Goal: Transaction & Acquisition: Purchase product/service

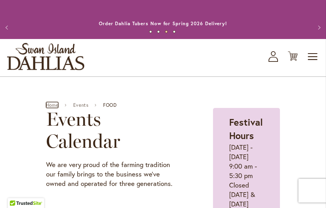
click at [56, 108] on link "Home" at bounding box center [52, 105] width 12 height 6
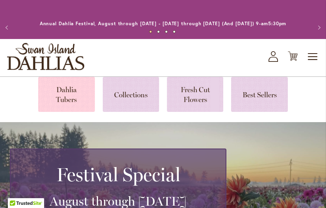
click at [70, 103] on link at bounding box center [66, 94] width 56 height 35
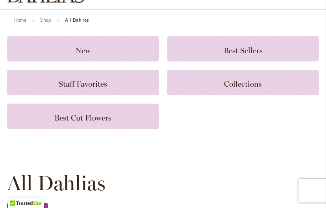
scroll to position [77, 0]
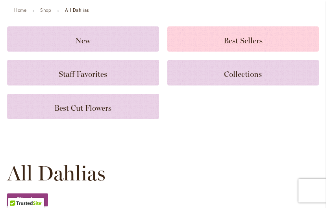
click at [251, 45] on span "Best Sellers" at bounding box center [242, 40] width 39 height 9
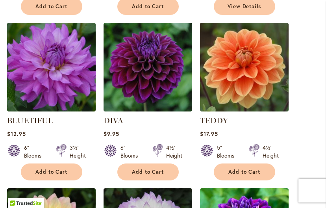
scroll to position [359, 0]
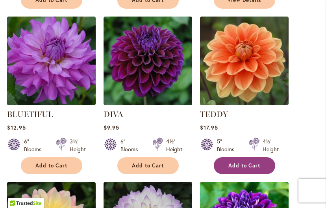
click at [244, 169] on span "Add to Cart" at bounding box center [244, 165] width 32 height 7
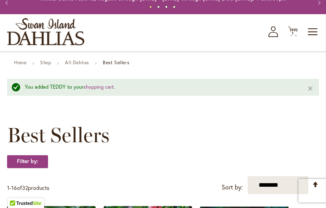
scroll to position [0, 0]
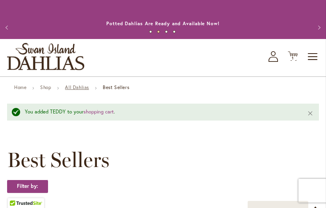
click at [80, 90] on link "All Dahlias" at bounding box center [77, 87] width 24 height 6
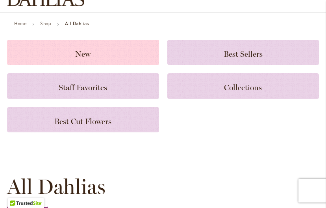
scroll to position [66, 0]
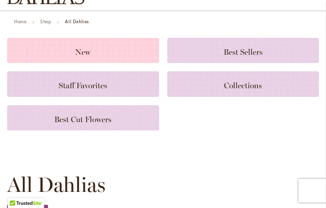
click at [80, 57] on span "New" at bounding box center [82, 51] width 15 height 9
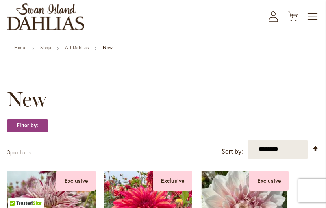
scroll to position [43, 0]
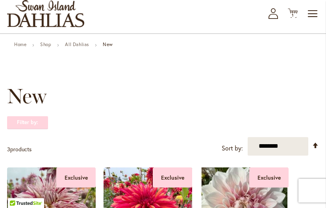
click at [37, 129] on strong "Filter by:" at bounding box center [27, 122] width 41 height 13
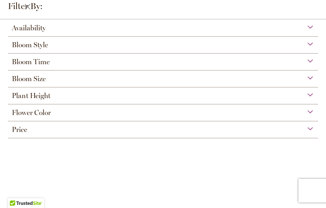
click at [309, 77] on div "Bloom Size" at bounding box center [163, 76] width 310 height 13
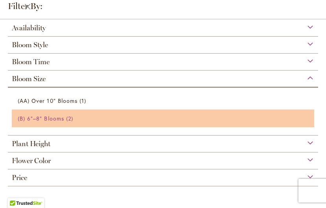
scroll to position [46, 0]
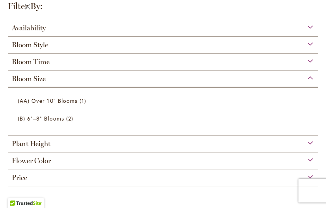
click at [60, 159] on div "Flower Color" at bounding box center [163, 158] width 310 height 13
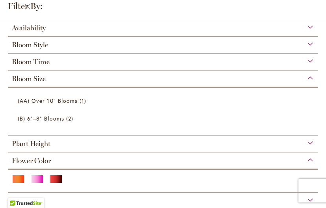
click at [306, 76] on div "Bloom Size" at bounding box center [163, 76] width 310 height 13
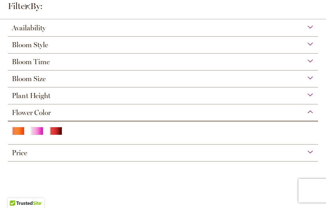
click at [92, 132] on div at bounding box center [163, 134] width 302 height 14
click at [28, 6] on strong "Filter by:" at bounding box center [19, 6] width 39 height 13
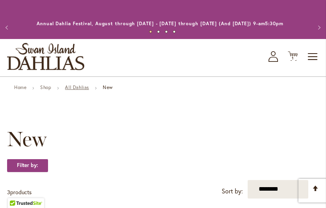
click at [76, 90] on link "All Dahlias" at bounding box center [77, 87] width 24 height 6
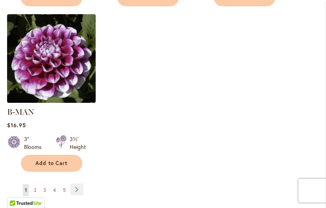
scroll to position [1207, 0]
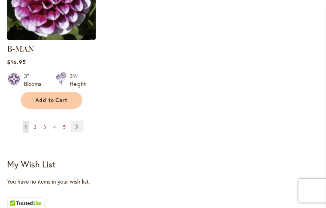
click at [55, 124] on span "4" at bounding box center [54, 127] width 3 height 6
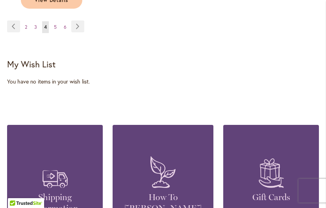
scroll to position [1293, 0]
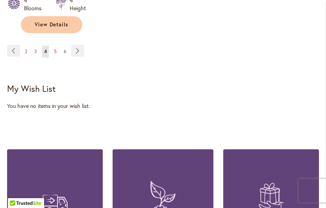
click at [65, 48] on span "6" at bounding box center [65, 51] width 3 height 6
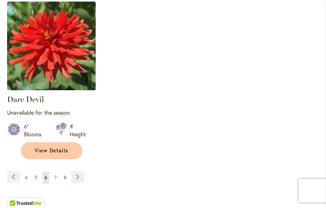
scroll to position [1165, 0]
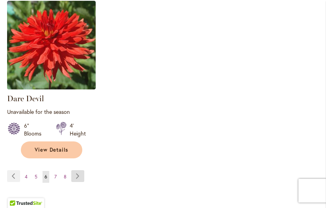
click at [77, 181] on link "Page Next" at bounding box center [77, 176] width 13 height 12
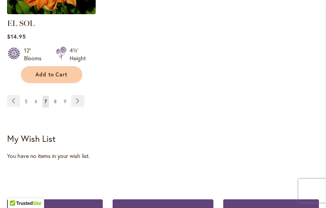
scroll to position [1231, 0]
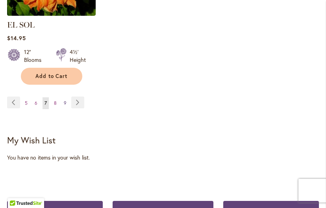
click at [64, 100] on span "9" at bounding box center [65, 103] width 3 height 6
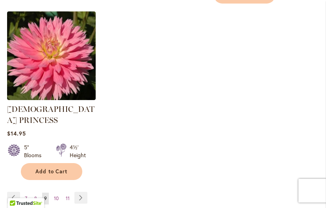
scroll to position [1182, 0]
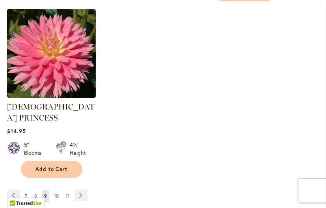
click at [66, 193] on span "11" at bounding box center [68, 196] width 4 height 6
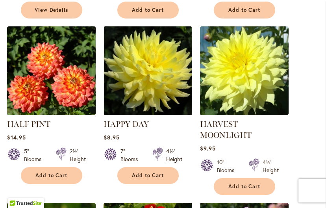
scroll to position [462, 0]
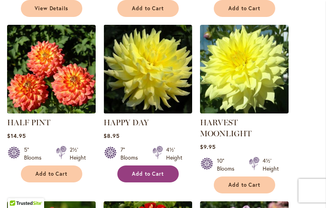
click at [147, 177] on span "Add to Cart" at bounding box center [148, 173] width 32 height 7
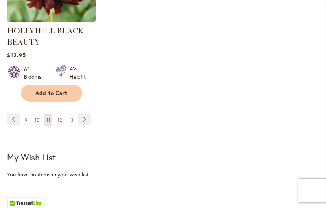
scroll to position [1265, 0]
click at [69, 122] on span "13" at bounding box center [71, 119] width 5 height 6
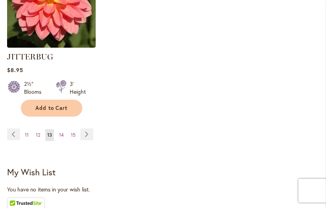
scroll to position [1223, 0]
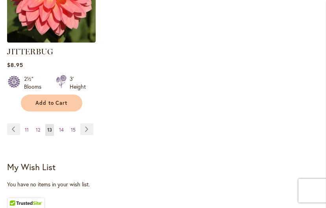
click at [73, 127] on span "15" at bounding box center [73, 130] width 5 height 6
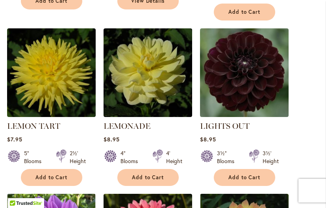
scroll to position [462, 0]
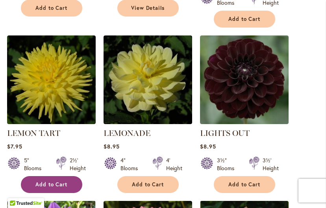
click at [59, 181] on span "Add to Cart" at bounding box center [51, 184] width 32 height 7
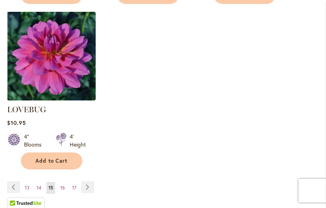
scroll to position [1183, 0]
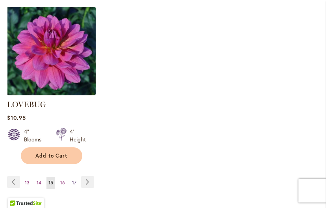
click at [73, 179] on span "17" at bounding box center [74, 182] width 4 height 6
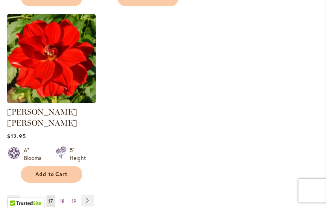
scroll to position [1146, 0]
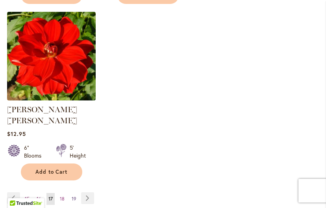
click at [74, 195] on span "19" at bounding box center [74, 198] width 5 height 6
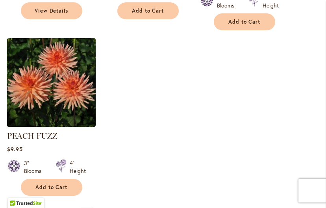
scroll to position [1140, 0]
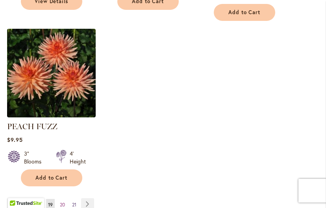
click at [75, 201] on span "21" at bounding box center [74, 204] width 4 height 6
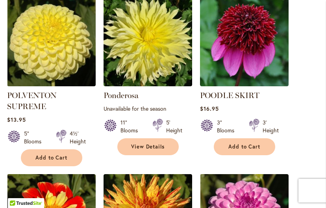
scroll to position [328, 0]
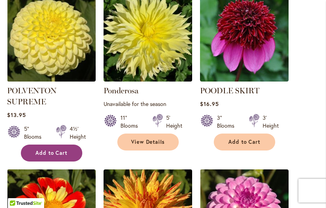
click at [53, 156] on span "Add to Cart" at bounding box center [51, 152] width 32 height 7
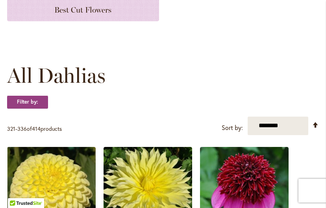
scroll to position [0, 0]
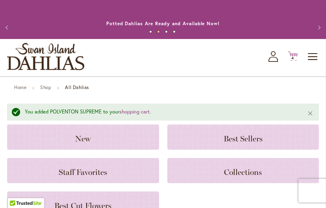
click at [294, 60] on span "4 4 items" at bounding box center [293, 58] width 8 height 4
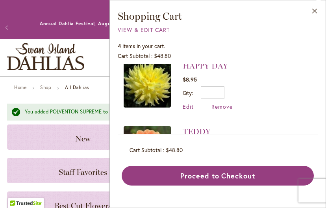
scroll to position [194, 0]
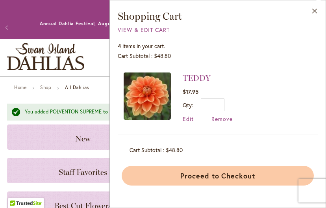
click at [221, 175] on button "Proceed to Checkout" at bounding box center [217, 176] width 192 height 20
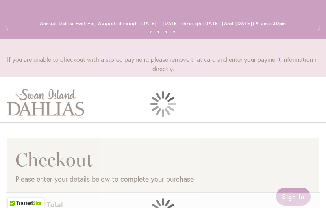
select select "**"
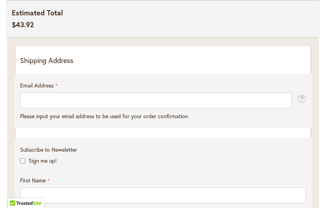
scroll to position [193, 0]
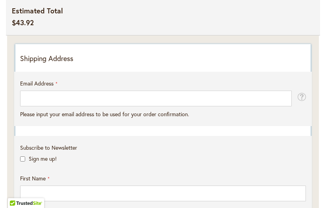
click at [99, 64] on p "Shipping Address" at bounding box center [162, 58] width 285 height 10
click at [57, 64] on p "Shipping Address" at bounding box center [162, 58] width 285 height 10
click at [33, 64] on p "Shipping Address" at bounding box center [162, 58] width 285 height 10
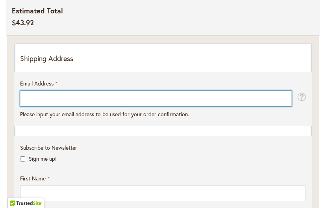
click at [52, 106] on input "Email Address" at bounding box center [155, 98] width 271 height 16
type input "**********"
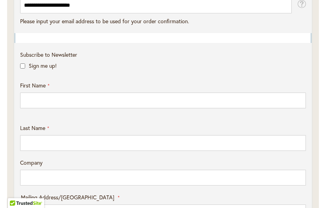
scroll to position [287, 0]
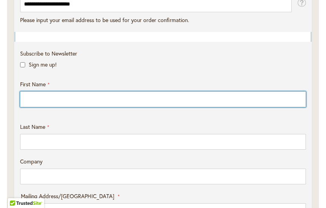
click at [43, 107] on input "First Name" at bounding box center [162, 99] width 285 height 16
type input "*******"
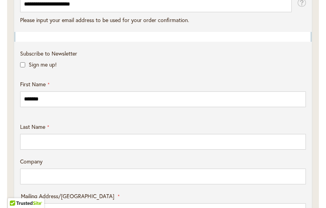
type input "******"
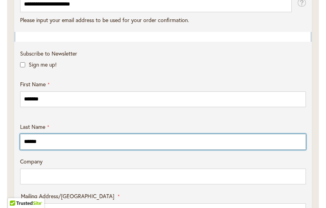
type input "**********"
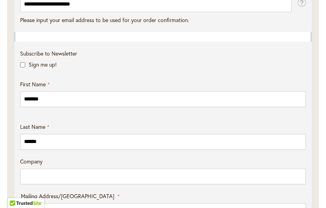
select select "**"
type input "******"
type input "*****"
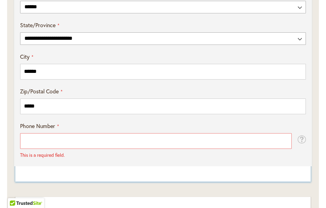
scroll to position [550, 0]
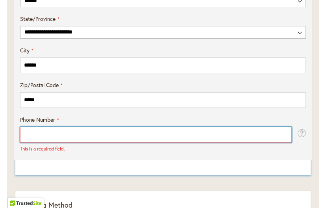
click at [31, 142] on input "Phone Number" at bounding box center [155, 135] width 271 height 16
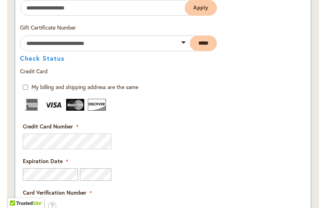
scroll to position [997, 0]
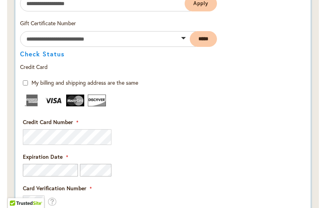
type input "**********"
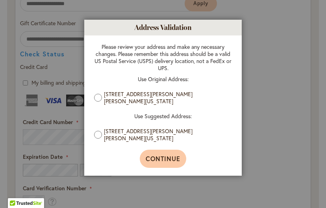
click at [166, 159] on span "Continue" at bounding box center [162, 158] width 35 height 8
click at [163, 156] on span "Continue" at bounding box center [162, 158] width 35 height 8
type input "**********"
type input "******"
type input "**********"
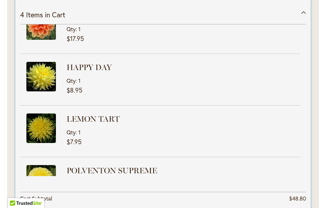
scroll to position [17, 0]
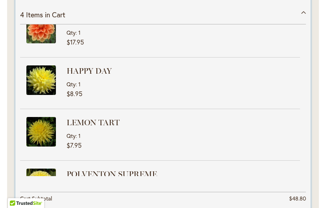
click at [303, 20] on div "4 Items in Cart" at bounding box center [162, 14] width 285 height 19
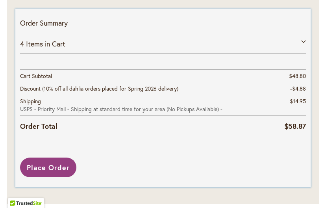
scroll to position [1341, 0]
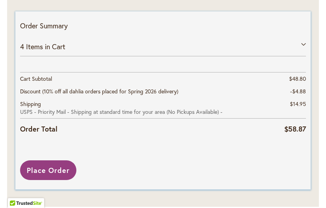
click at [303, 52] on div "4 Items in Cart" at bounding box center [162, 46] width 285 height 19
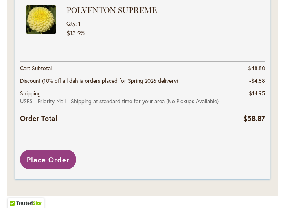
scroll to position [1515, 0]
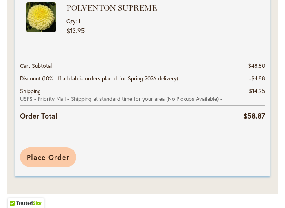
click at [51, 155] on span "Place Order" at bounding box center [48, 156] width 43 height 9
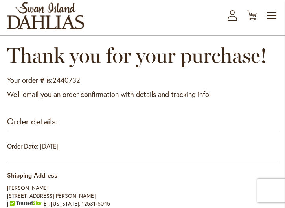
scroll to position [46, 0]
